Goal: Task Accomplishment & Management: Manage account settings

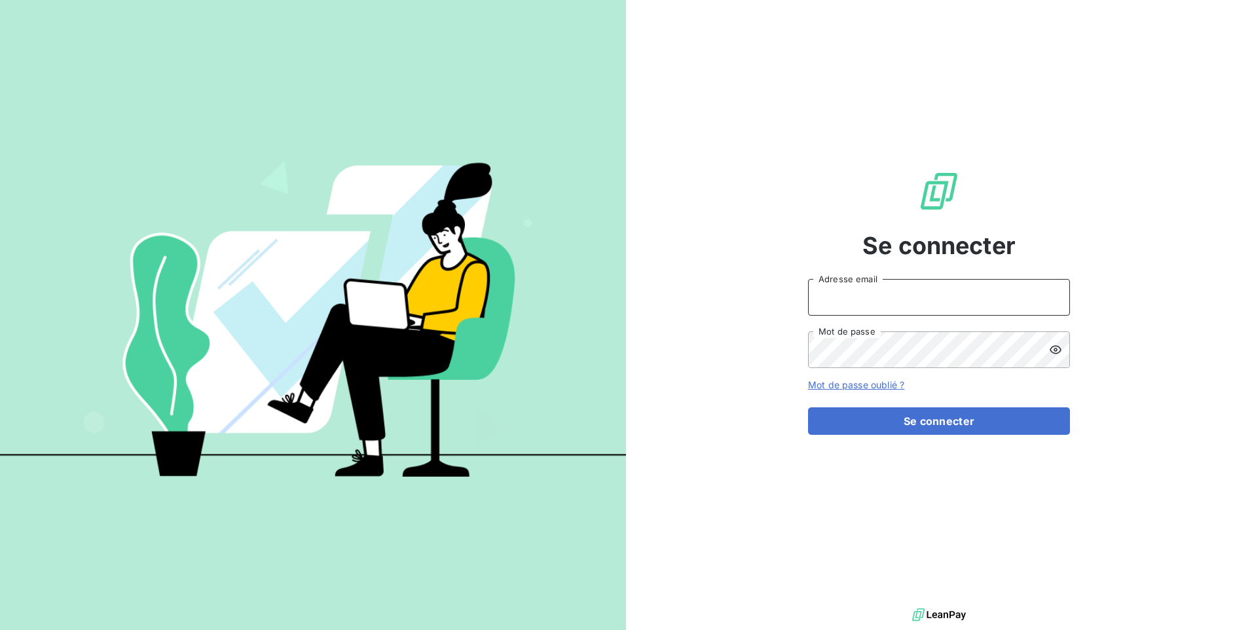
click at [863, 312] on input "Adresse email" at bounding box center [939, 297] width 262 height 37
type input "gregory@dcwe.fr"
click at [892, 384] on link "Mot de passe oublié ?" at bounding box center [856, 384] width 96 height 11
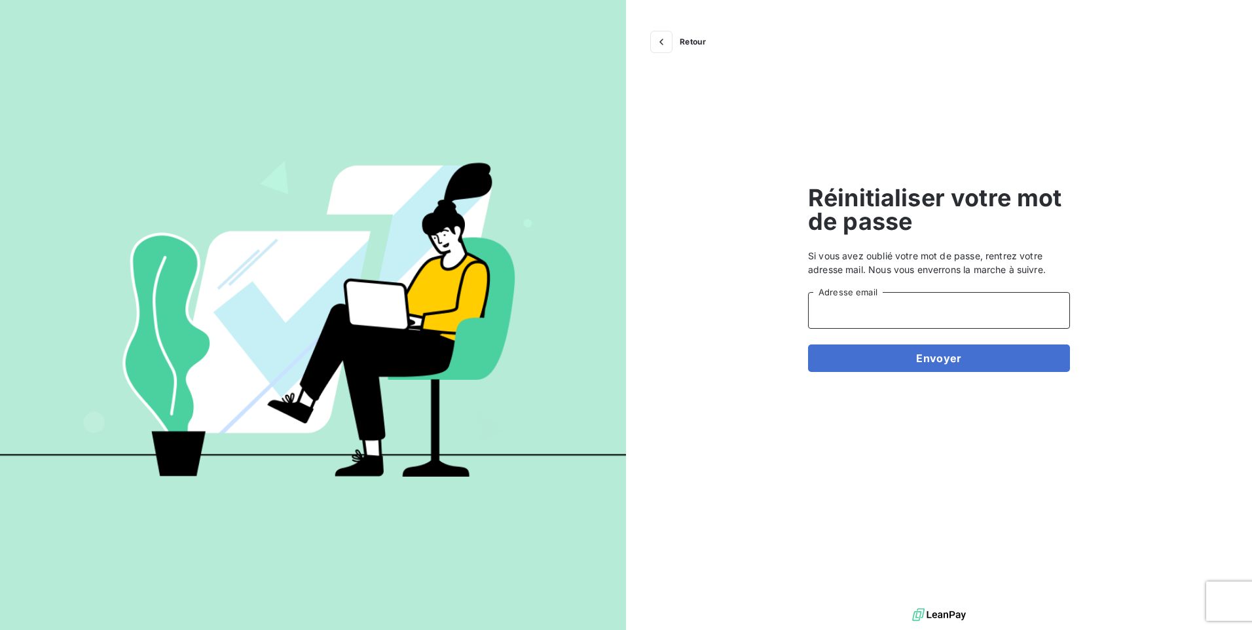
click at [824, 319] on input "Adresse email" at bounding box center [939, 310] width 262 height 37
type input "[PERSON_NAME][EMAIL_ADDRESS][DOMAIN_NAME]"
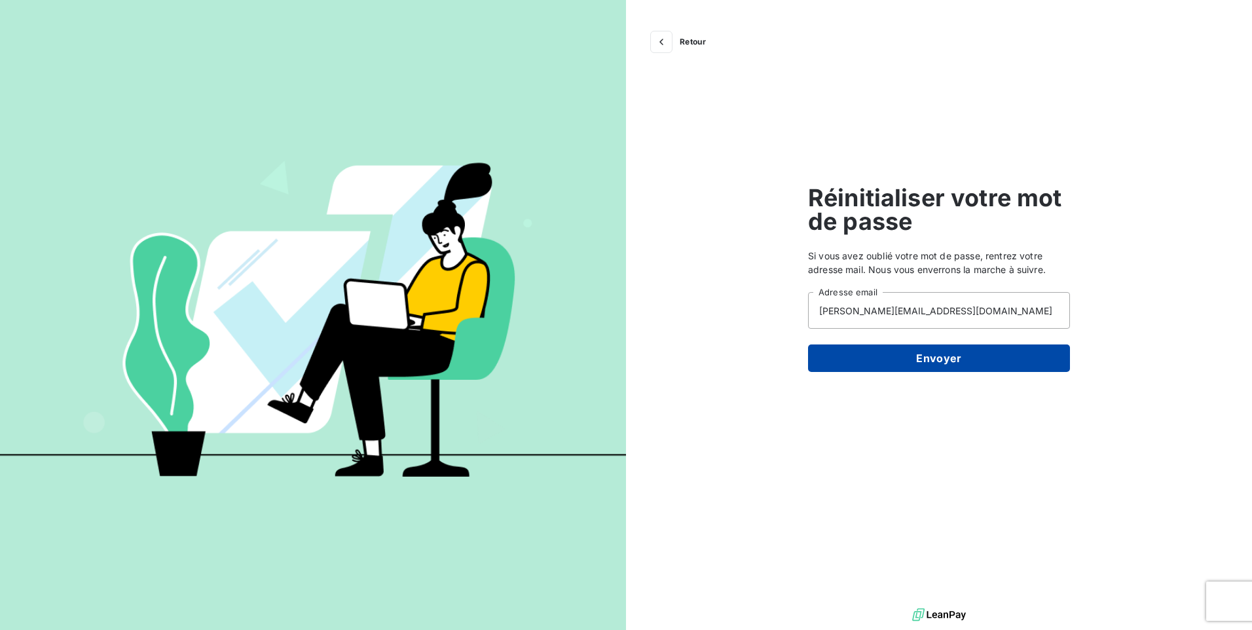
click at [920, 365] on button "Envoyer" at bounding box center [939, 359] width 262 height 28
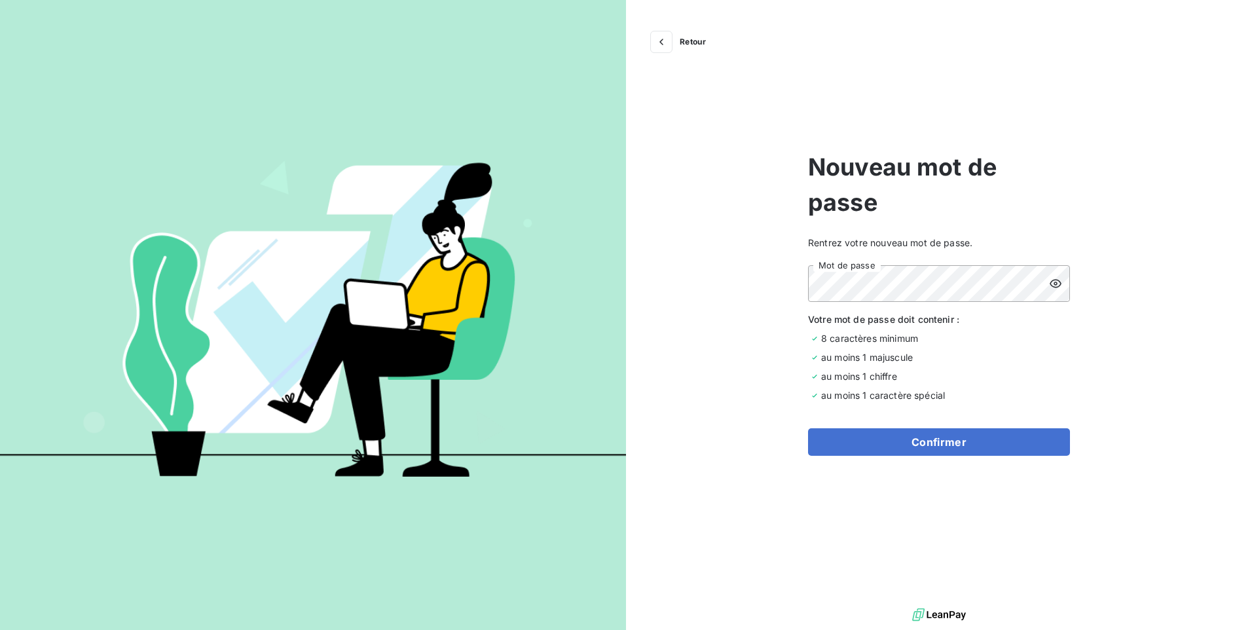
click at [1055, 286] on icon at bounding box center [1055, 283] width 13 height 13
click at [935, 449] on button "Confirmer" at bounding box center [939, 442] width 262 height 28
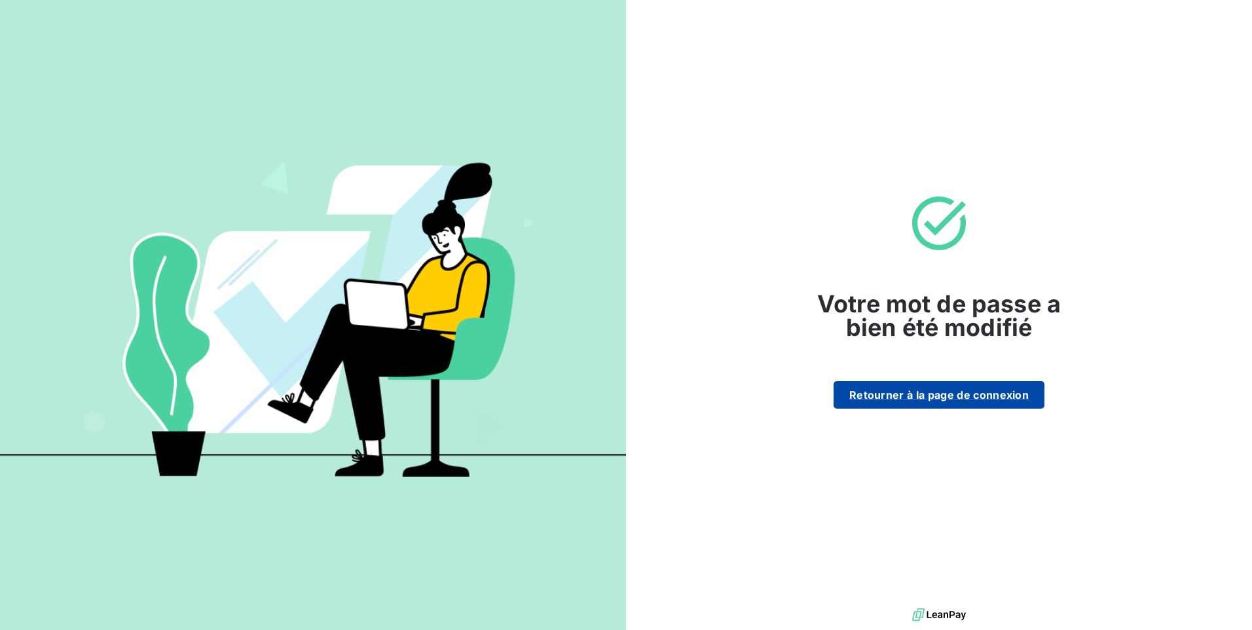
click at [926, 402] on button "Retourner à la page de connexion" at bounding box center [939, 395] width 211 height 28
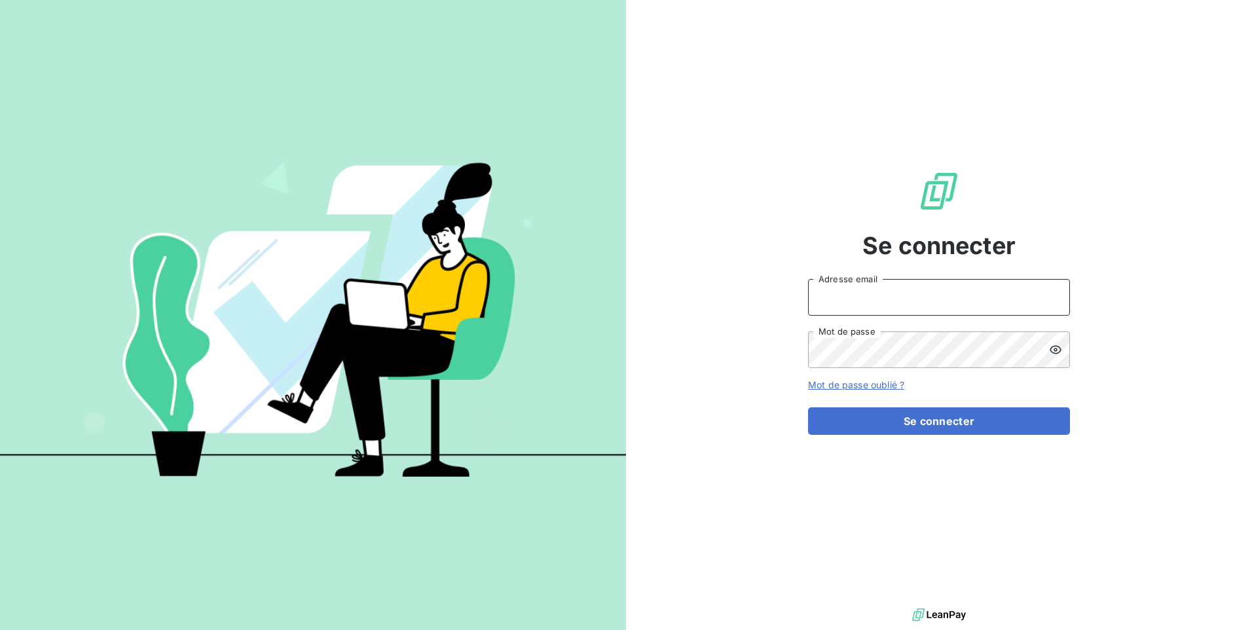
click at [858, 307] on input "Adresse email" at bounding box center [939, 297] width 262 height 37
type input "[PERSON_NAME][EMAIL_ADDRESS][DOMAIN_NAME]"
click at [808, 407] on button "Se connecter" at bounding box center [939, 421] width 262 height 28
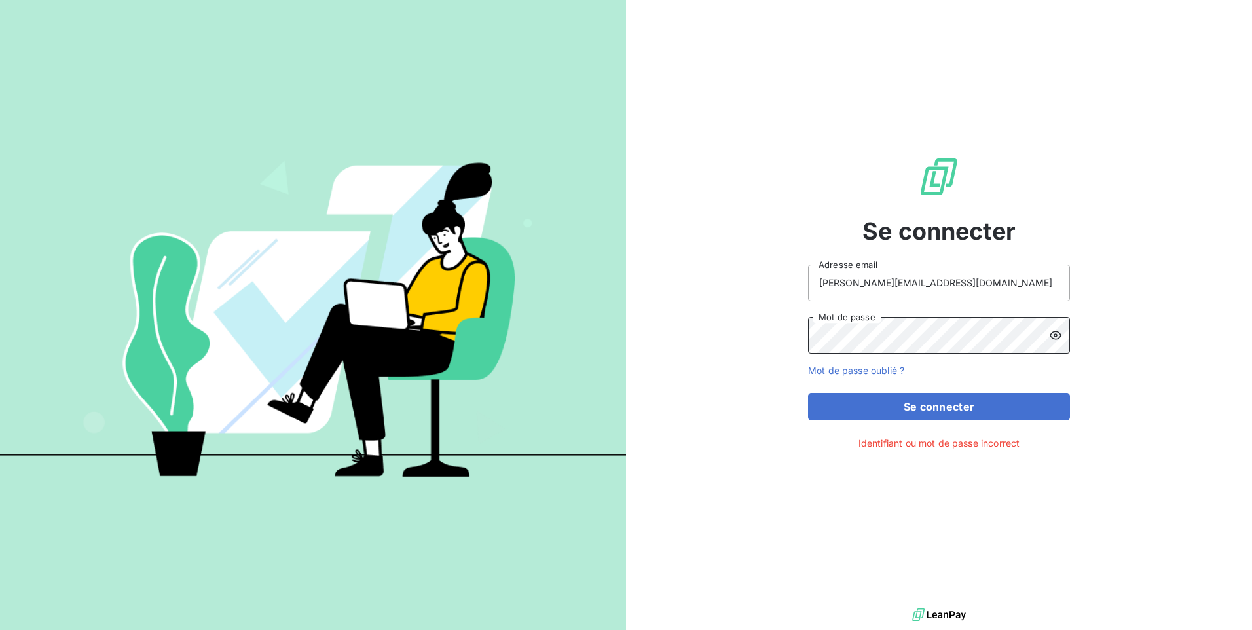
click at [568, 382] on div "Se connecter gregory@dcwe.fr Adresse email Mot de passe Mot de passe oublié ? S…" at bounding box center [626, 315] width 1252 height 630
click at [808, 393] on button "Se connecter" at bounding box center [939, 407] width 262 height 28
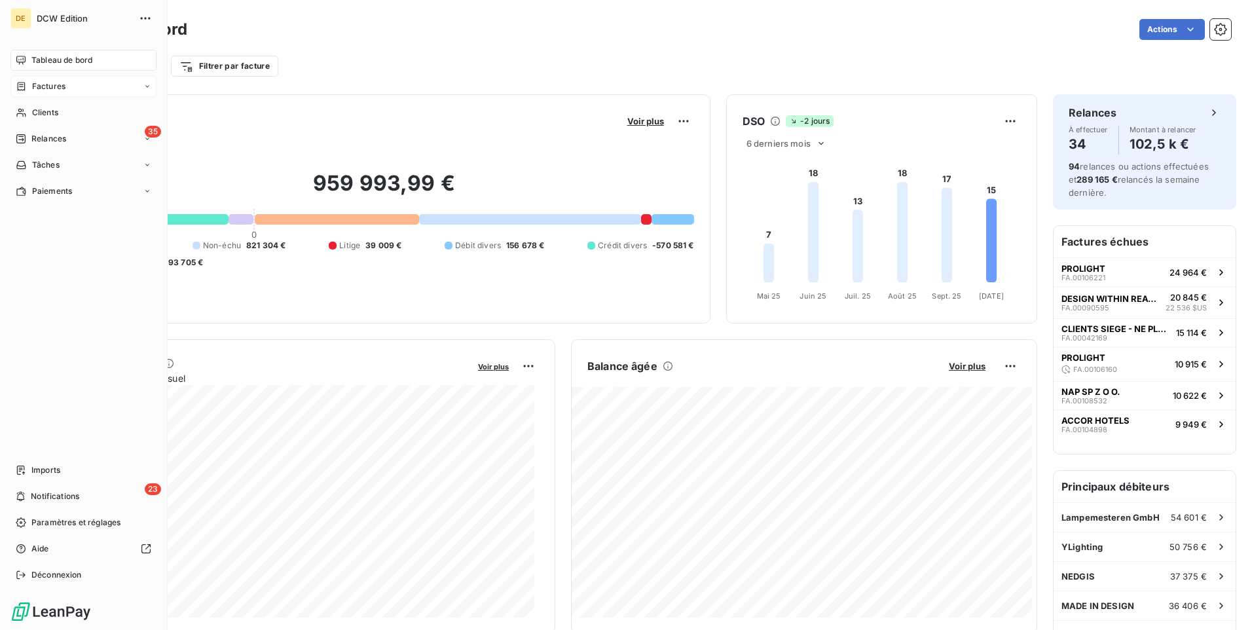
click at [18, 83] on icon at bounding box center [22, 86] width 8 height 9
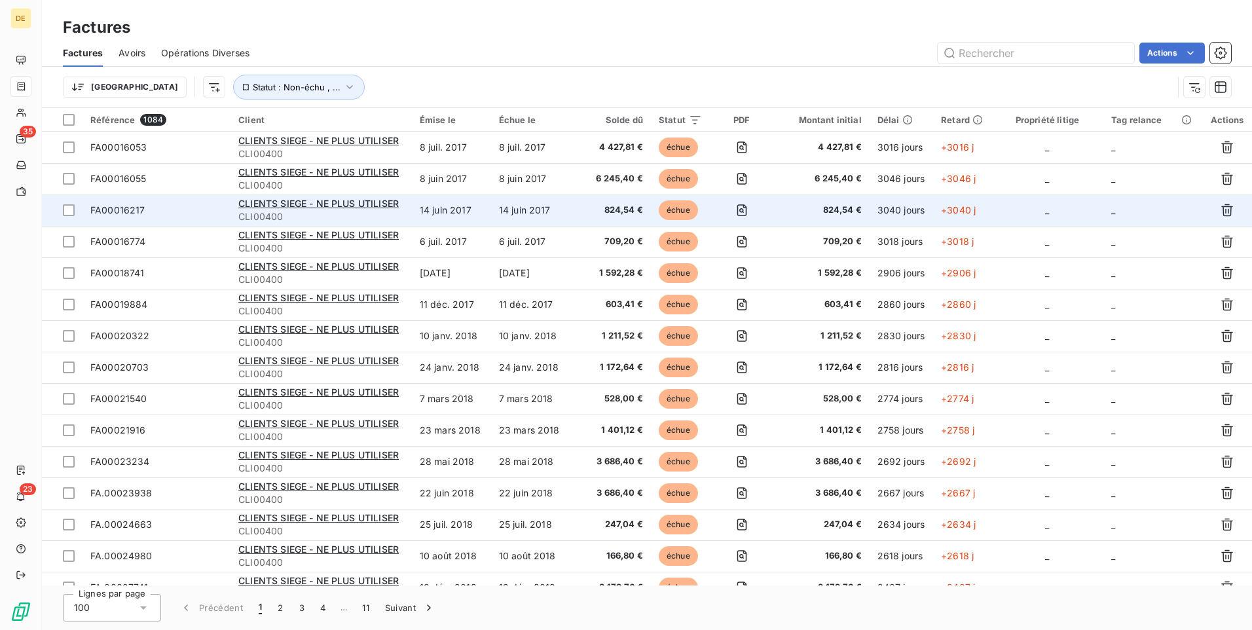
click at [631, 212] on span "824,54 €" at bounding box center [610, 210] width 65 height 13
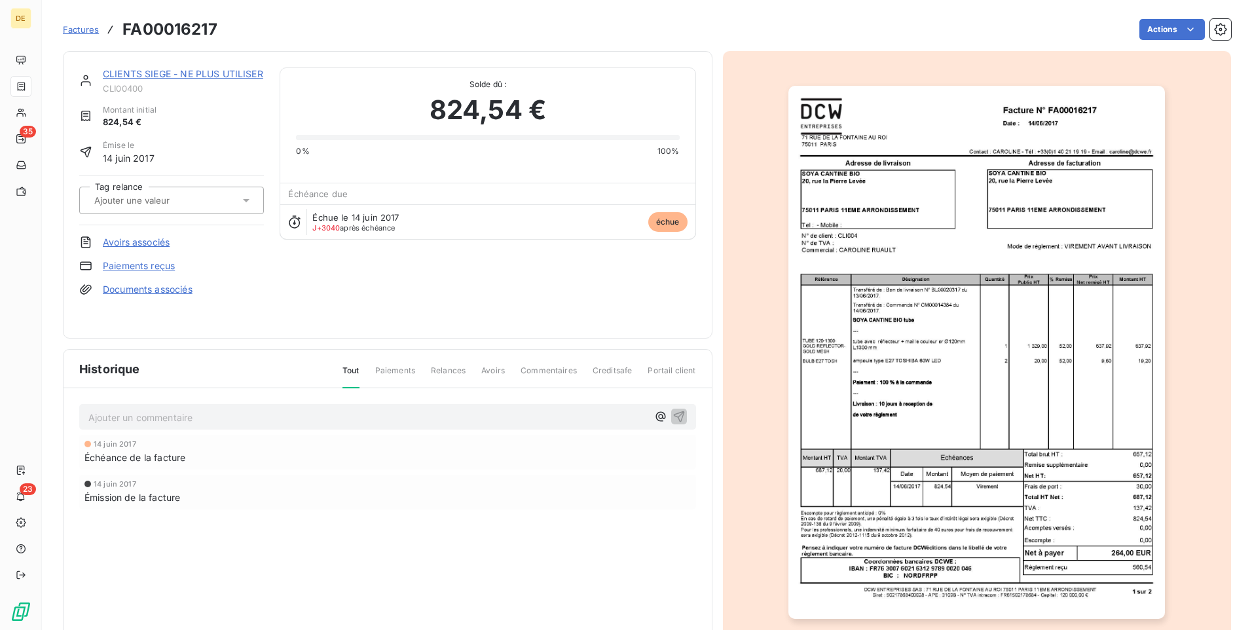
click at [976, 483] on img "button" at bounding box center [977, 352] width 377 height 533
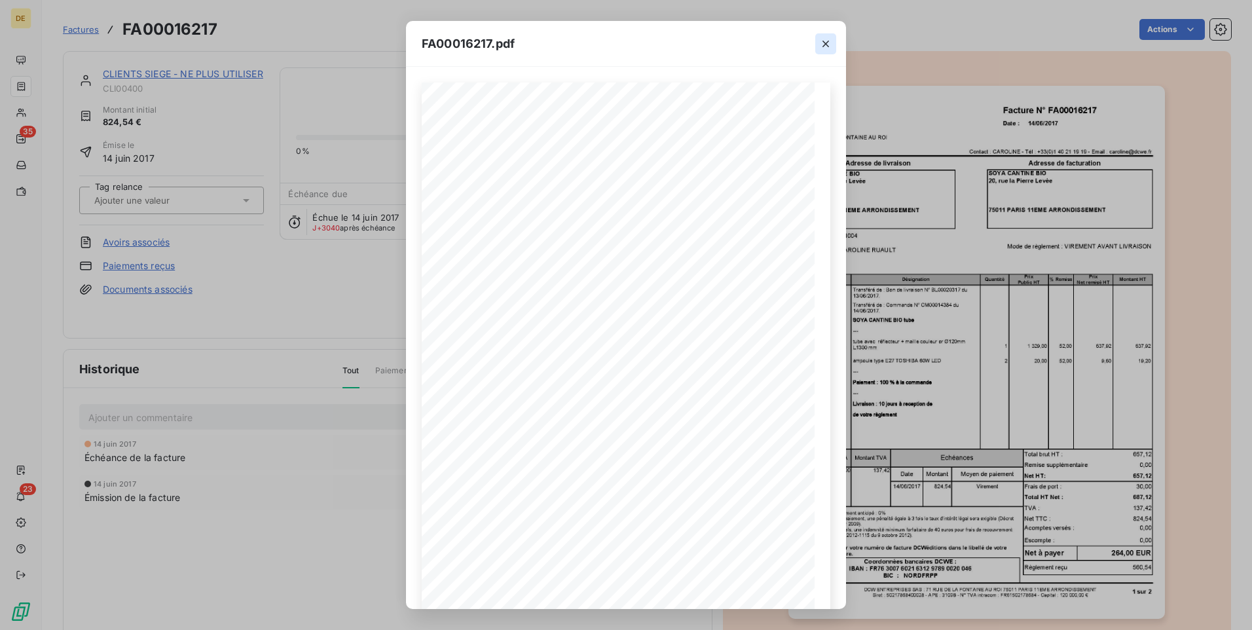
click at [823, 47] on icon "button" at bounding box center [826, 44] width 7 height 7
